Goal: Communication & Community: Connect with others

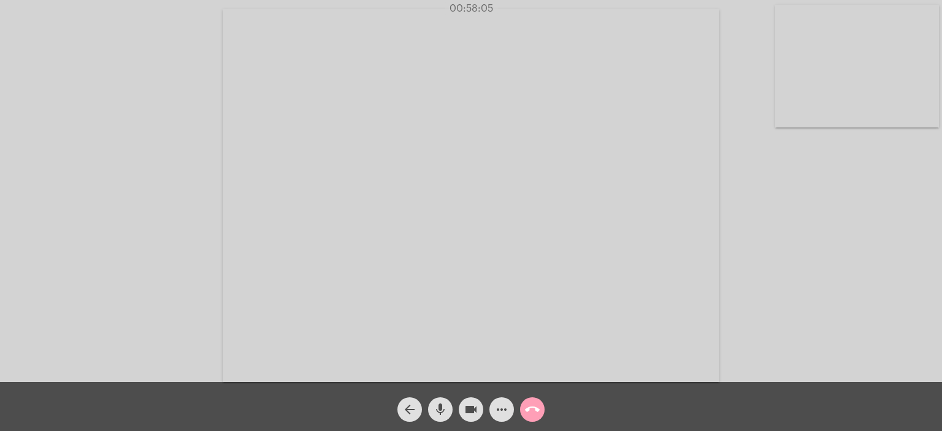
click at [537, 408] on mat-icon "call_end" at bounding box center [532, 409] width 15 height 15
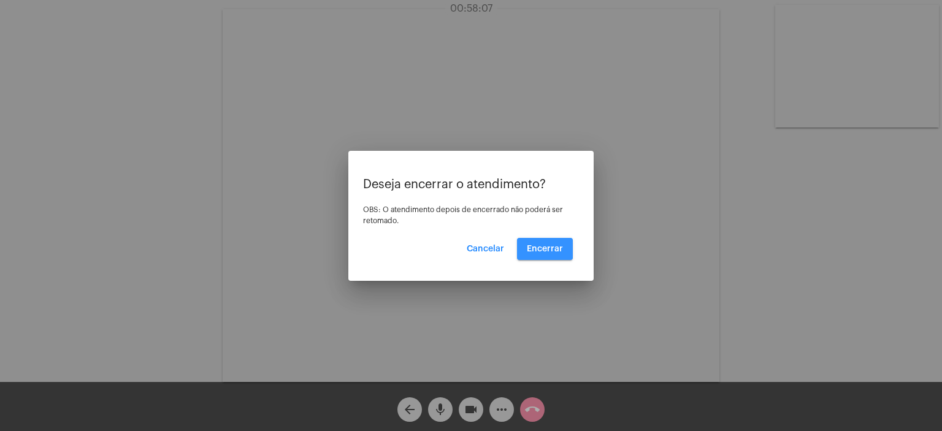
click at [540, 248] on span "Encerrar" at bounding box center [545, 249] width 36 height 9
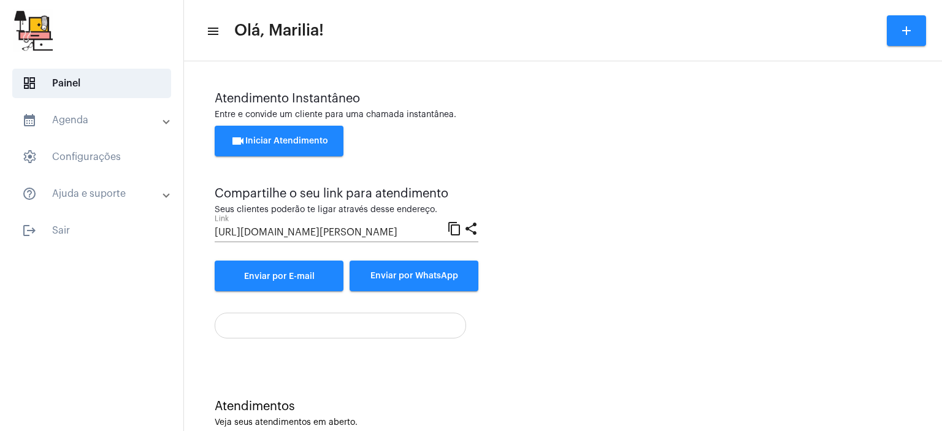
scroll to position [185, 0]
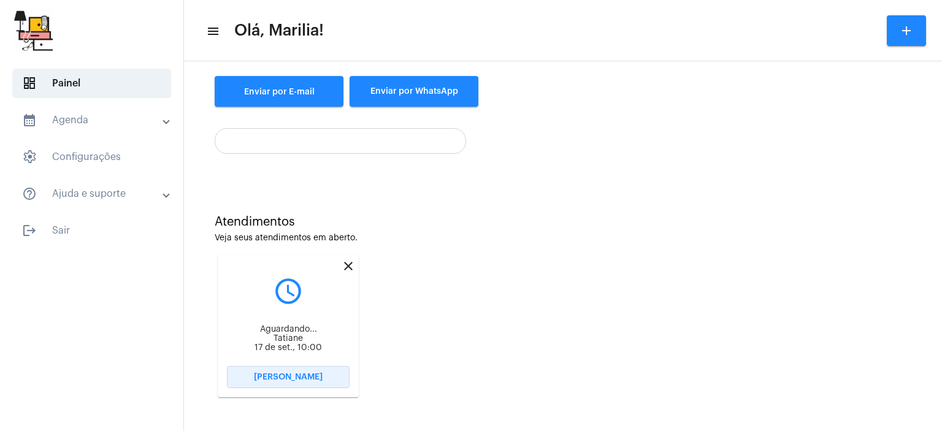
click at [297, 372] on button "[PERSON_NAME]" at bounding box center [288, 377] width 123 height 22
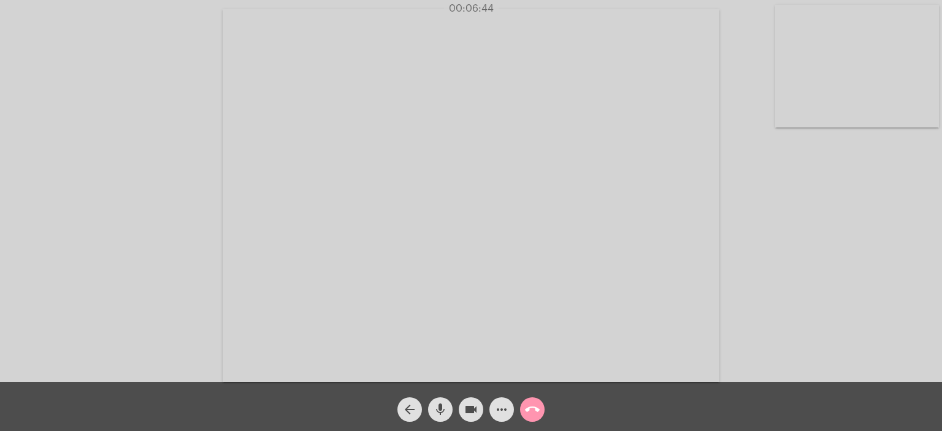
click at [439, 416] on mat-icon "mic" at bounding box center [440, 409] width 15 height 15
click at [439, 416] on mat-icon "mic_off" at bounding box center [440, 409] width 15 height 15
drag, startPoint x: 941, startPoint y: 4, endPoint x: 875, endPoint y: 107, distance: 123.0
click at [875, 107] on video at bounding box center [857, 66] width 164 height 123
click at [180, 197] on video at bounding box center [176, 194] width 164 height 123
